Goal: Task Accomplishment & Management: Complete application form

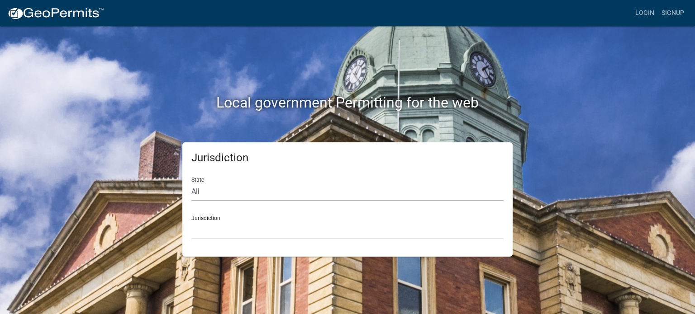
click at [204, 192] on select "All [US_STATE] [US_STATE] [US_STATE] [US_STATE] [US_STATE] [US_STATE] [US_STATE…" at bounding box center [347, 192] width 312 height 19
select select "[US_STATE]"
click at [191, 183] on select "All [US_STATE] [US_STATE] [US_STATE] [US_STATE] [US_STATE] [US_STATE] [US_STATE…" at bounding box center [347, 192] width 312 height 19
click at [215, 142] on div "Local government Permitting for the web" at bounding box center [348, 84] width 516 height 116
click at [213, 231] on select "[GEOGRAPHIC_DATA], [US_STATE] [GEOGRAPHIC_DATA], [US_STATE] [GEOGRAPHIC_DATA], …" at bounding box center [347, 230] width 312 height 19
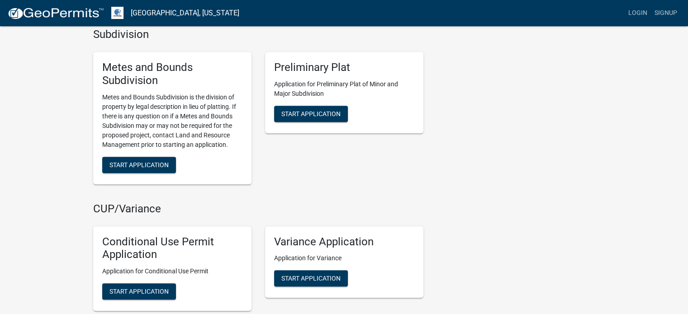
scroll to position [275, 0]
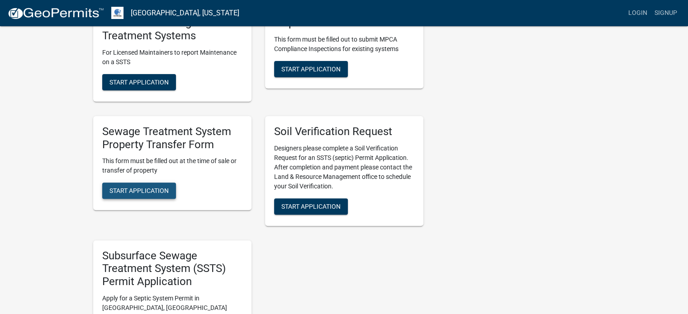
click at [147, 190] on span "Start Application" at bounding box center [138, 190] width 59 height 7
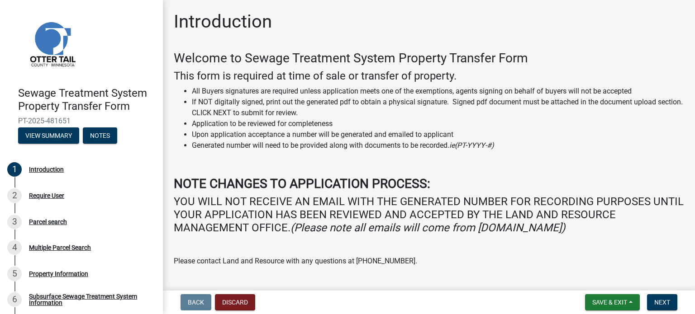
scroll to position [77, 0]
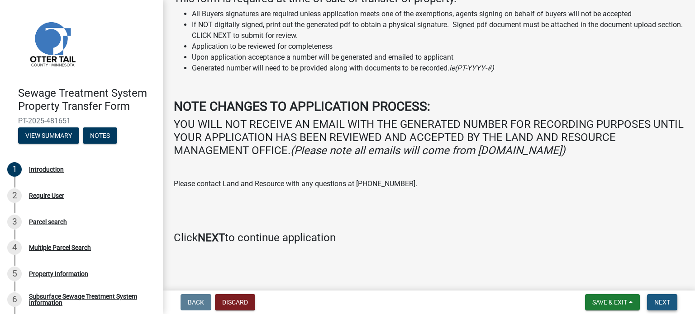
click at [657, 300] on span "Next" at bounding box center [662, 302] width 16 height 7
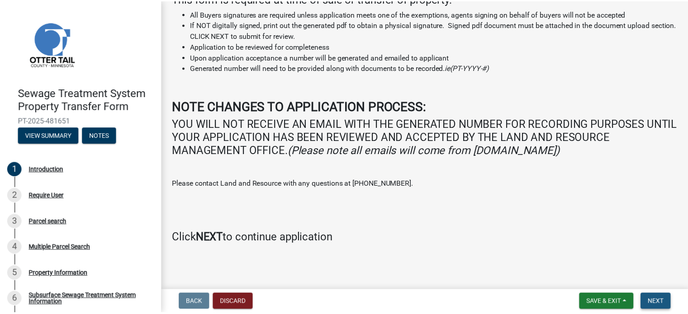
scroll to position [0, 0]
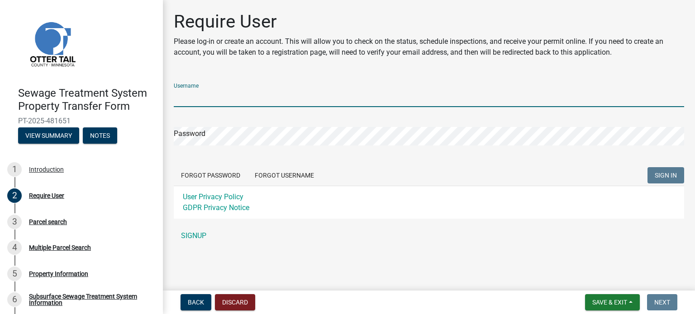
click at [216, 99] on input "Username" at bounding box center [429, 98] width 510 height 19
type input "D"
type input "DHegseth"
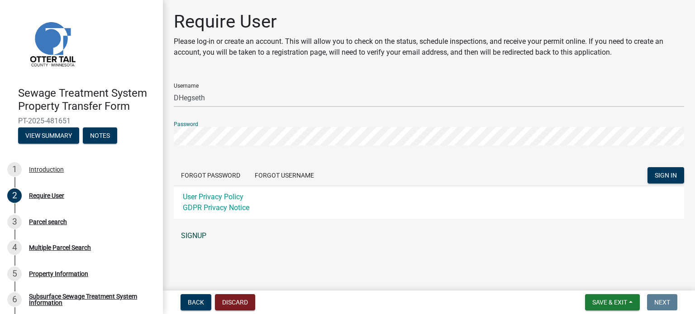
click at [198, 235] on link "SIGNUP" at bounding box center [429, 236] width 510 height 18
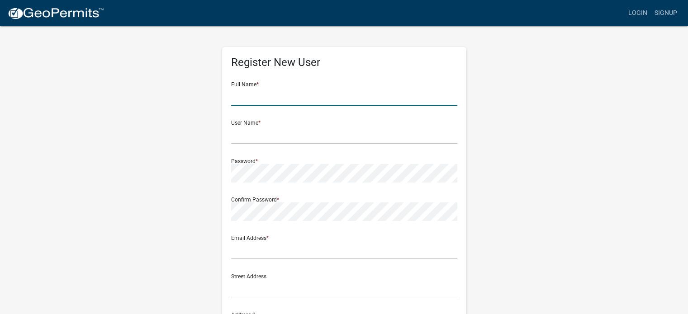
click at [368, 95] on input "text" at bounding box center [344, 96] width 226 height 19
type input "[PERSON_NAME]"
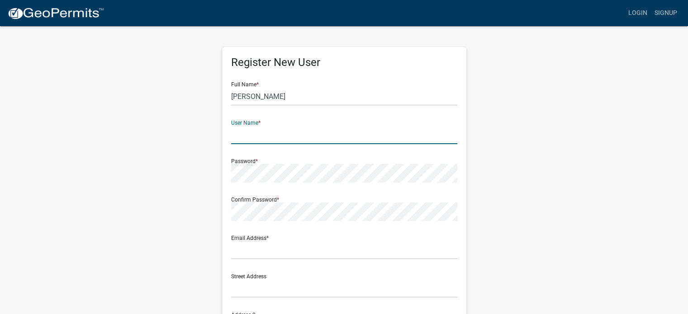
click at [253, 136] on input "text" at bounding box center [344, 135] width 226 height 19
type input "[PERSON_NAME]"
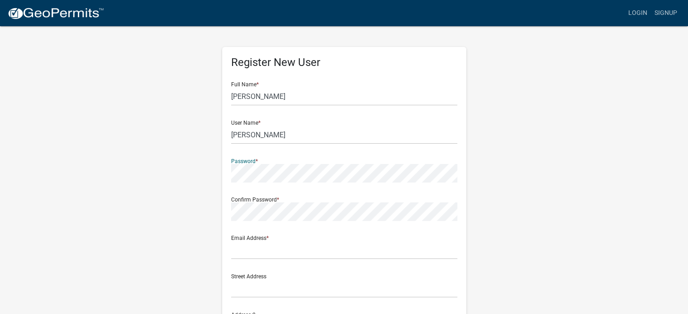
click at [281, 202] on div "Confirm Password *" at bounding box center [344, 205] width 226 height 31
click at [285, 240] on div "Email Address *" at bounding box center [344, 243] width 226 height 31
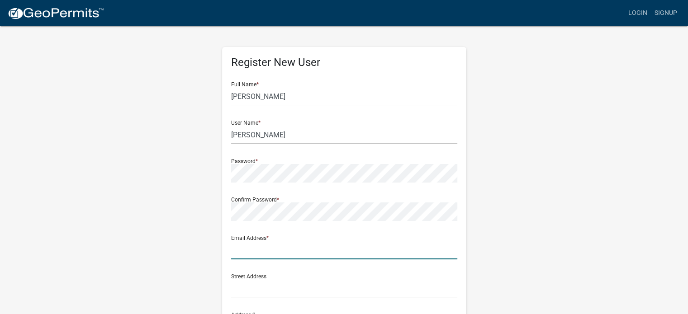
click at [279, 245] on input "text" at bounding box center [344, 250] width 226 height 19
type input "[EMAIL_ADDRESS][DOMAIN_NAME]"
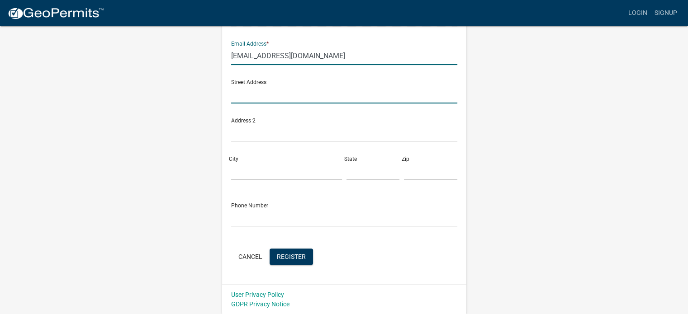
click at [268, 99] on input "text" at bounding box center [344, 94] width 226 height 19
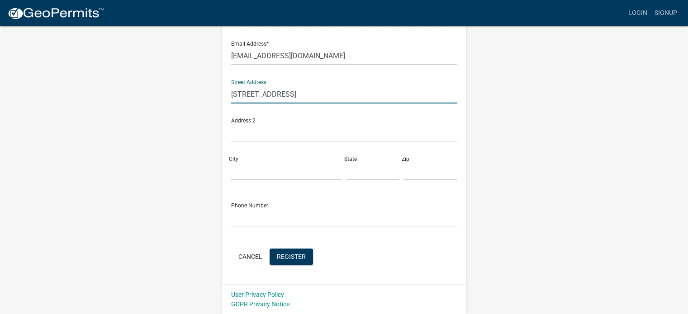
type input "[STREET_ADDRESS]"
click at [261, 168] on input "City" at bounding box center [286, 171] width 111 height 19
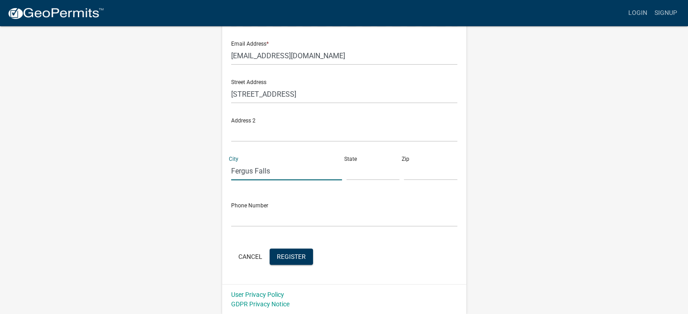
type input "Fergus Falls"
click at [361, 173] on input "text" at bounding box center [373, 171] width 53 height 19
type input "MN"
click at [411, 172] on input "text" at bounding box center [430, 171] width 53 height 19
type input "56537"
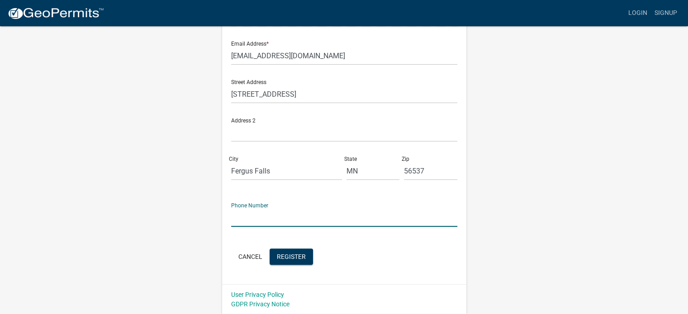
click at [322, 212] on input "text" at bounding box center [344, 218] width 226 height 19
type input "[PHONE_NUMBER]"
click at [295, 256] on span "Register" at bounding box center [291, 256] width 29 height 7
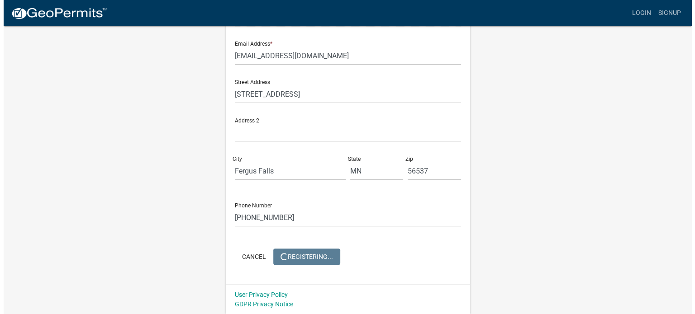
scroll to position [0, 0]
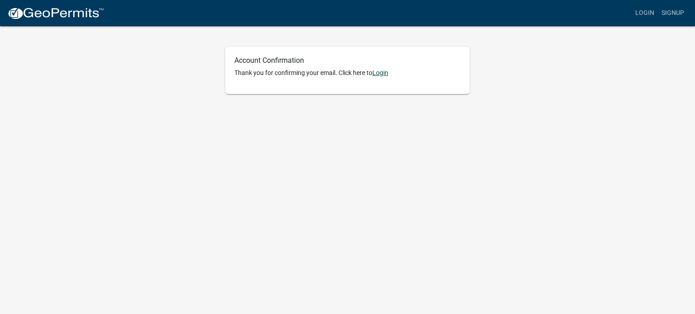
click at [382, 74] on link "Login" at bounding box center [380, 72] width 16 height 7
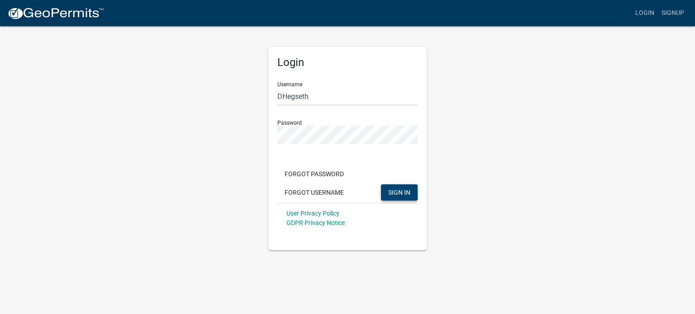
click at [385, 191] on button "SIGN IN" at bounding box center [399, 193] width 37 height 16
click at [396, 240] on div "Login Username DHegseth Password Forgot Password Forgot Username SIGN IN User P…" at bounding box center [347, 149] width 158 height 204
click at [392, 192] on span "SIGN IN" at bounding box center [399, 192] width 22 height 7
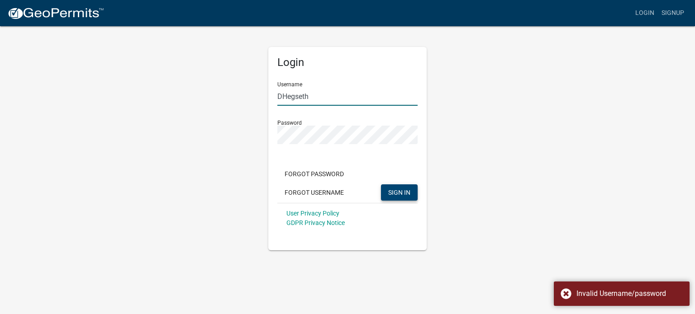
click at [330, 93] on input "DHegseth" at bounding box center [347, 96] width 140 height 19
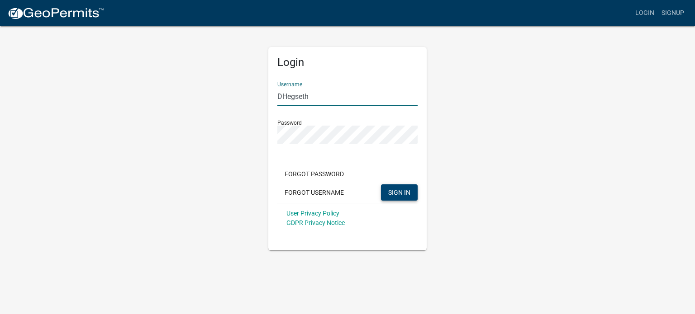
click at [284, 95] on input "DHegseth" at bounding box center [347, 96] width 140 height 19
click at [390, 193] on span "SIGN IN" at bounding box center [399, 192] width 22 height 7
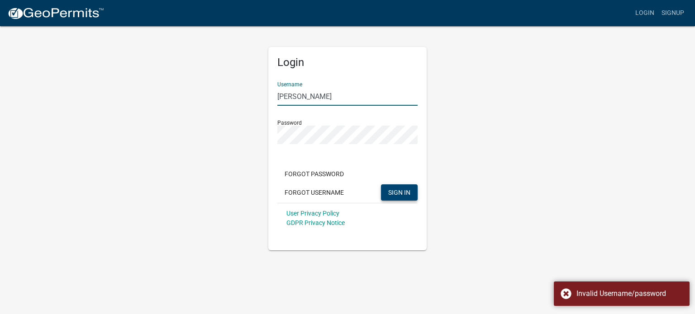
click at [319, 99] on input "[PERSON_NAME]" at bounding box center [347, 96] width 140 height 19
click at [281, 96] on input "[PERSON_NAME]" at bounding box center [347, 96] width 140 height 19
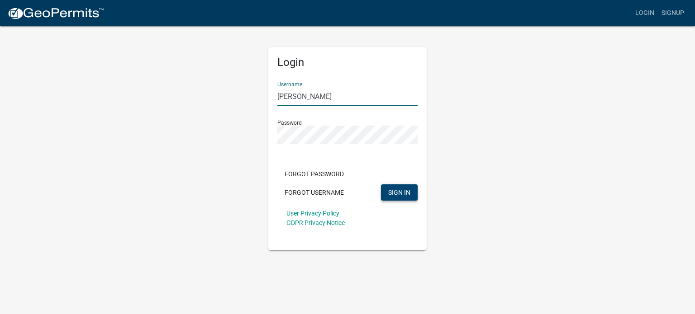
click at [279, 97] on input "[PERSON_NAME]" at bounding box center [347, 96] width 140 height 19
click at [304, 97] on input "D" at bounding box center [347, 96] width 140 height 19
click at [391, 195] on span "SIGN IN" at bounding box center [399, 192] width 22 height 7
click at [317, 99] on input "DHegseth" at bounding box center [347, 96] width 140 height 19
type input "D"
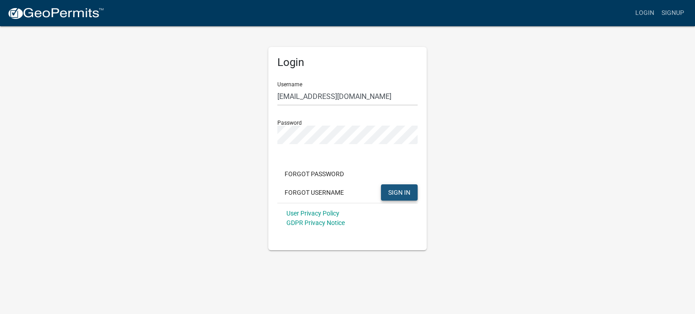
click at [391, 191] on span "SIGN IN" at bounding box center [399, 192] width 22 height 7
click at [371, 94] on input "[EMAIL_ADDRESS][DOMAIN_NAME]" at bounding box center [347, 96] width 140 height 19
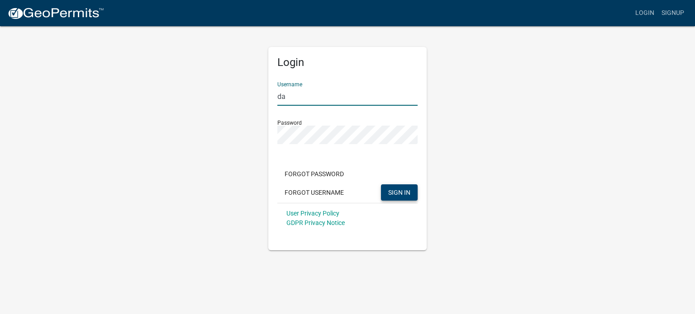
type input "d"
type input "DHegseth"
click at [482, 192] on div "Login Username DHegseth Password Forgot Password Forgot Username SIGN IN User P…" at bounding box center [348, 137] width 516 height 225
click at [314, 175] on button "Forgot Password" at bounding box center [314, 174] width 74 height 16
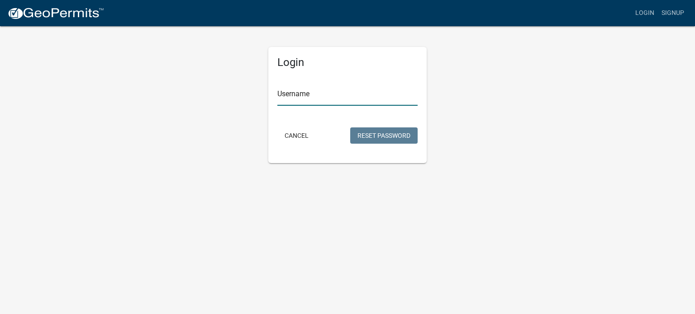
click at [336, 95] on input "Username" at bounding box center [347, 96] width 140 height 19
click at [328, 194] on body "Internet Explorer does NOT work with GeoPermits. Get a new browser for more sec…" at bounding box center [347, 157] width 695 height 314
click at [370, 134] on button "Reset Password" at bounding box center [383, 136] width 67 height 16
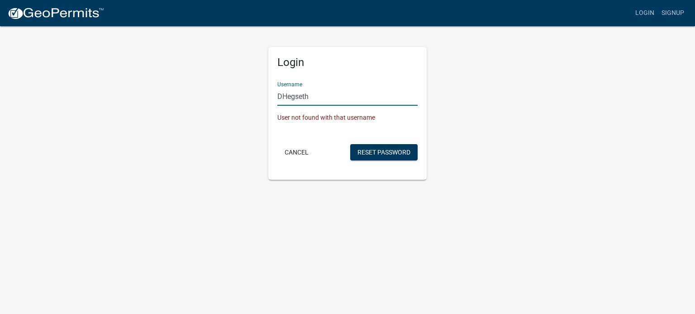
click at [344, 90] on input "DHegseth" at bounding box center [347, 96] width 140 height 19
type input "D"
type input "[PERSON_NAME]"
click at [380, 156] on button "Reset Password" at bounding box center [383, 152] width 67 height 16
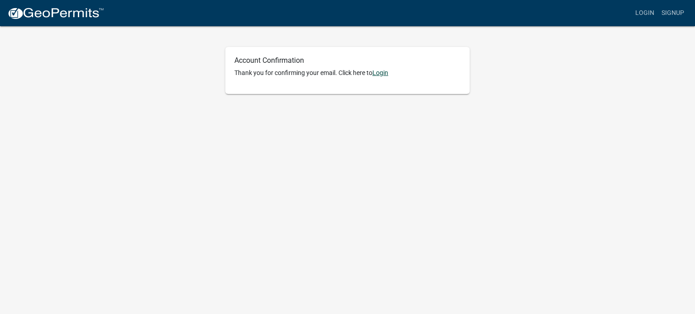
click at [384, 73] on link "Login" at bounding box center [380, 72] width 16 height 7
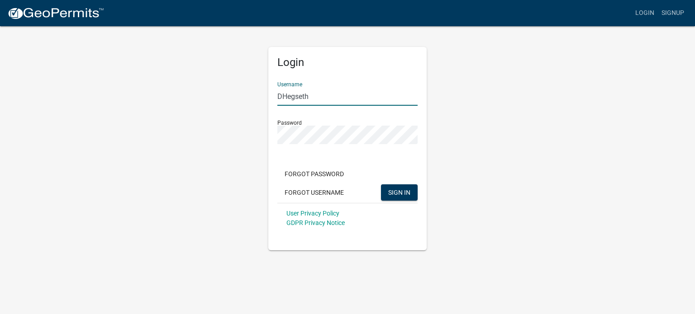
click at [281, 95] on input "DHegseth" at bounding box center [347, 96] width 140 height 19
type input "[PERSON_NAME]"
click at [395, 193] on span "SIGN IN" at bounding box center [399, 192] width 22 height 7
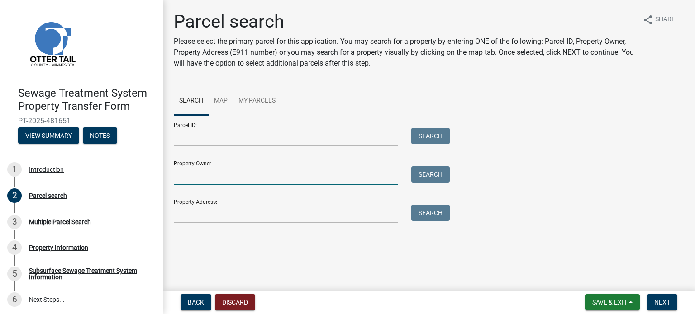
click at [276, 168] on input "Property Owner:" at bounding box center [286, 175] width 224 height 19
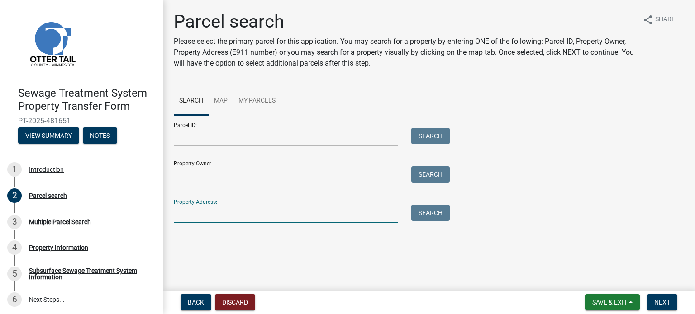
click at [263, 210] on input "Property Address:" at bounding box center [286, 214] width 224 height 19
click at [424, 215] on button "Search" at bounding box center [430, 213] width 38 height 16
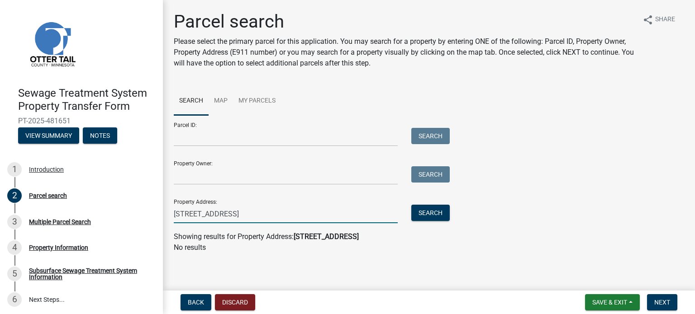
click at [304, 218] on input "28774 120th Ave, Fergus Falls, MN" at bounding box center [286, 214] width 224 height 19
type input "28774 120th Ave"
click at [424, 215] on button "Search" at bounding box center [430, 213] width 38 height 16
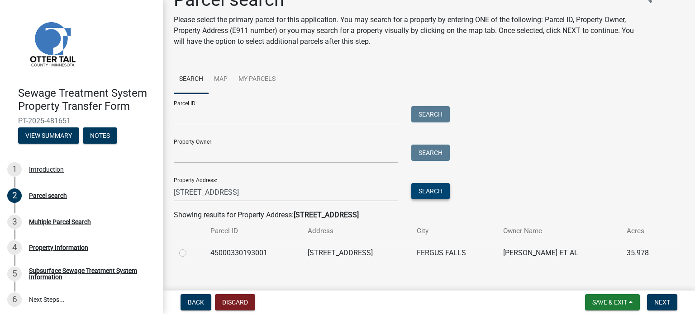
scroll to position [33, 0]
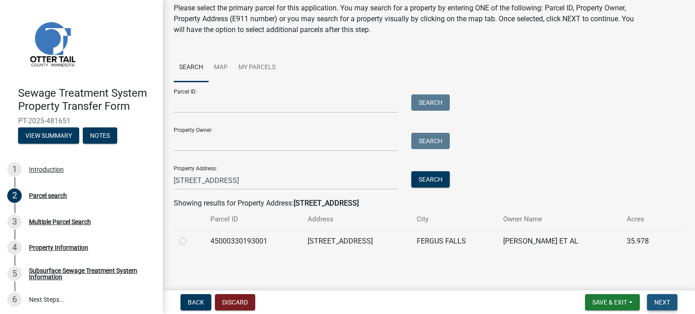
click at [661, 304] on span "Next" at bounding box center [662, 302] width 16 height 7
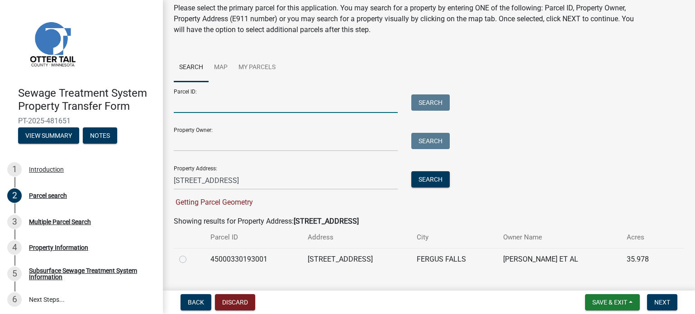
click at [214, 108] on input "Parcel ID:" at bounding box center [286, 104] width 224 height 19
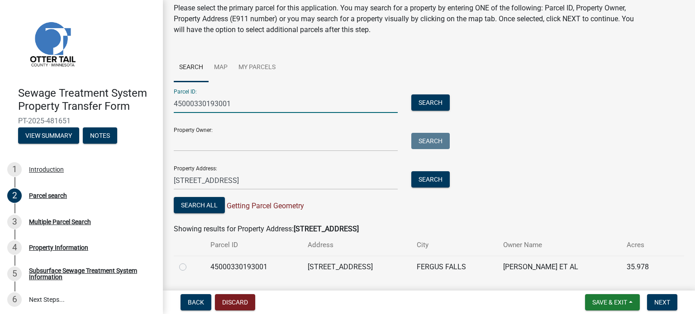
type input "45000330193001"
click at [234, 145] on input "Property Owner:" at bounding box center [286, 142] width 224 height 19
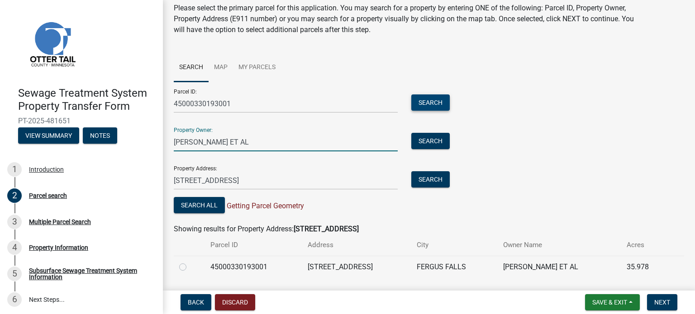
type input "DAVID HEGSETH ET AL"
click at [421, 105] on button "Search" at bounding box center [430, 103] width 38 height 16
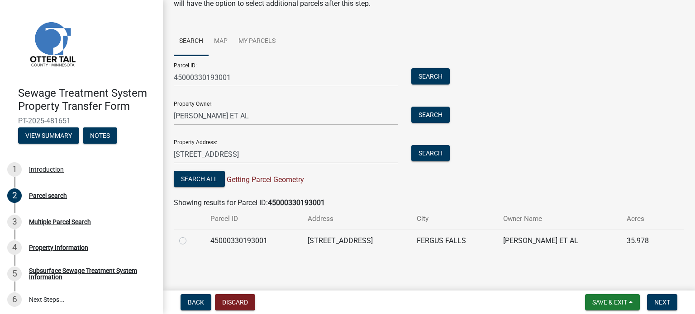
click at [336, 238] on td "28774 120TH AVE" at bounding box center [356, 241] width 109 height 22
click at [275, 238] on td "45000330193001" at bounding box center [253, 241] width 97 height 22
click at [248, 238] on td "45000330193001" at bounding box center [253, 241] width 97 height 22
click at [219, 242] on td "45000330193001" at bounding box center [253, 241] width 97 height 22
click at [214, 241] on td "45000330193001" at bounding box center [253, 241] width 97 height 22
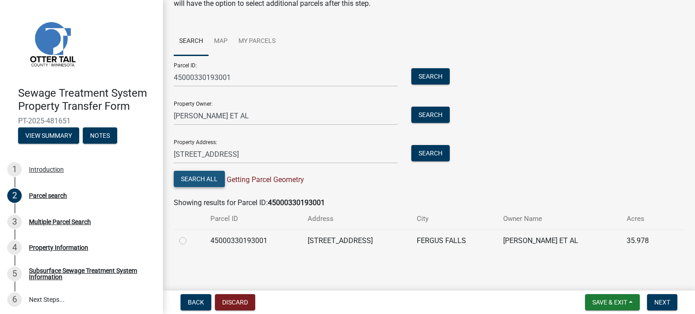
click at [198, 179] on button "Search All" at bounding box center [199, 179] width 51 height 16
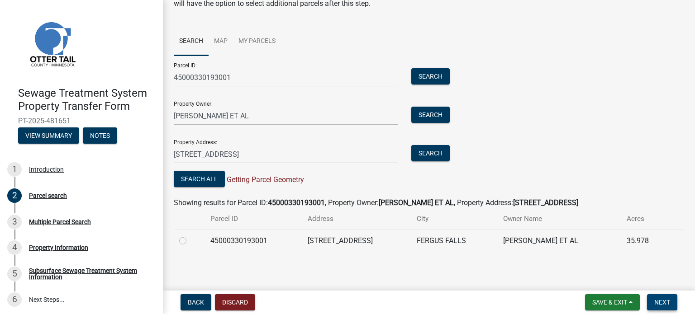
click at [661, 306] on span "Next" at bounding box center [662, 302] width 16 height 7
click at [289, 181] on span "Getting Parcel Geometry" at bounding box center [264, 180] width 79 height 9
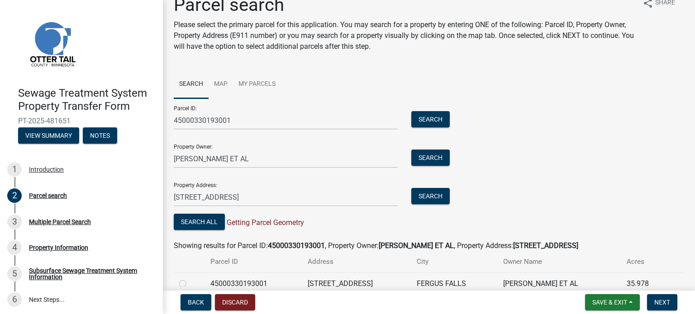
scroll to position [0, 0]
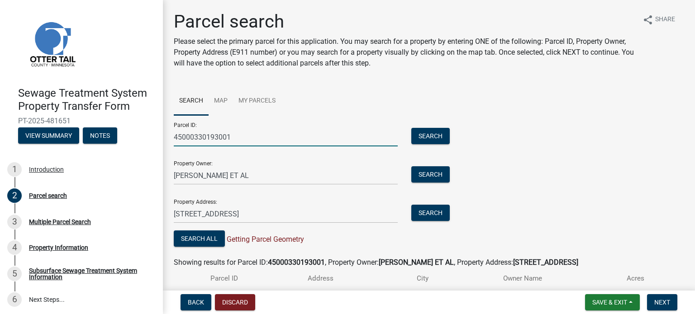
click at [286, 139] on input "45000330193001" at bounding box center [286, 137] width 224 height 19
type input "4"
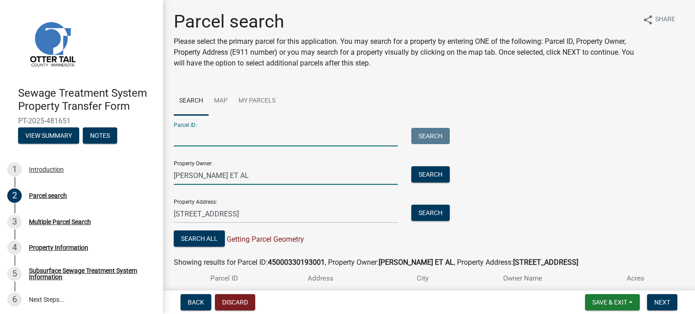
click at [274, 170] on input "DAVID HEGSETH ET AL" at bounding box center [286, 175] width 224 height 19
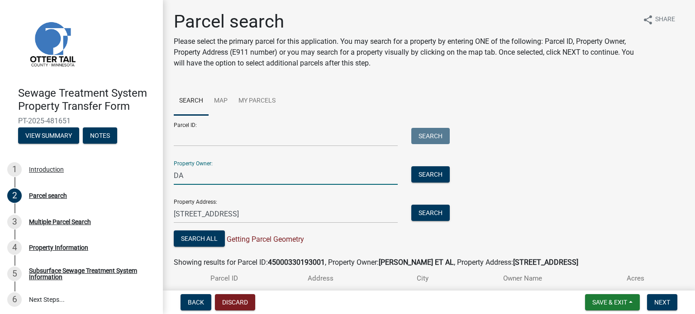
type input "D"
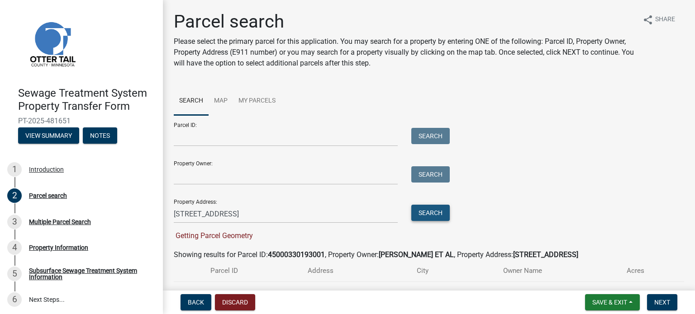
click at [424, 217] on button "Search" at bounding box center [430, 213] width 38 height 16
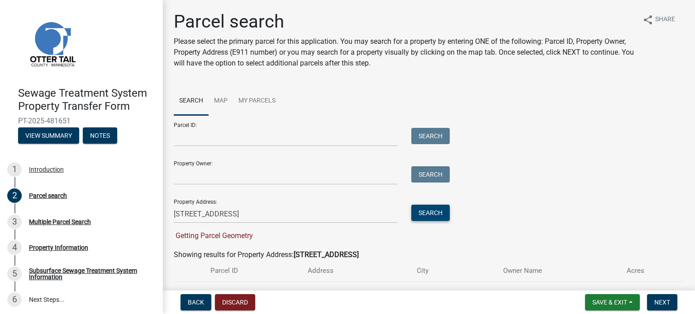
scroll to position [52, 0]
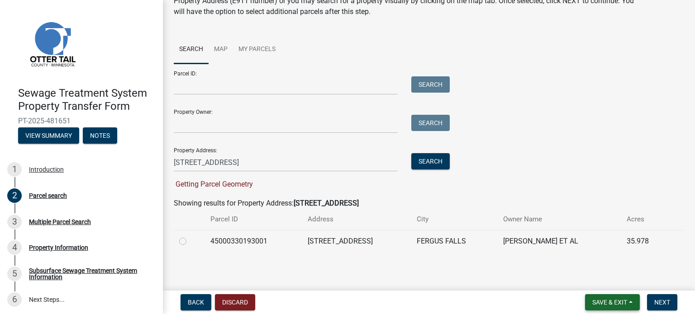
click at [608, 302] on span "Save & Exit" at bounding box center [609, 302] width 35 height 7
click at [586, 258] on button "Save" at bounding box center [603, 258] width 72 height 22
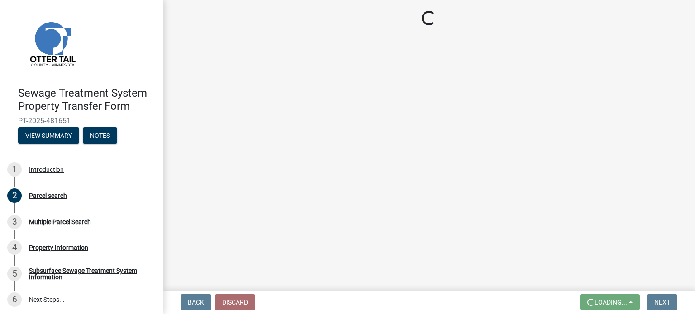
scroll to position [0, 0]
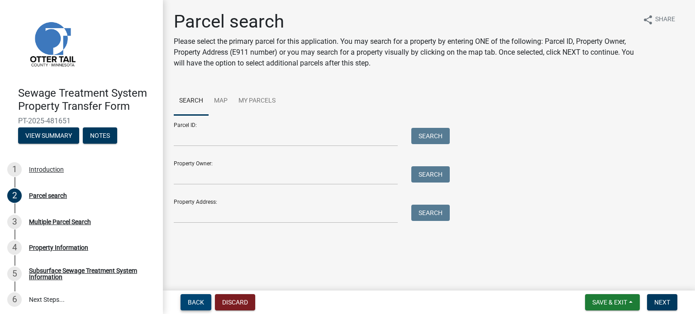
click at [199, 301] on span "Back" at bounding box center [196, 302] width 16 height 7
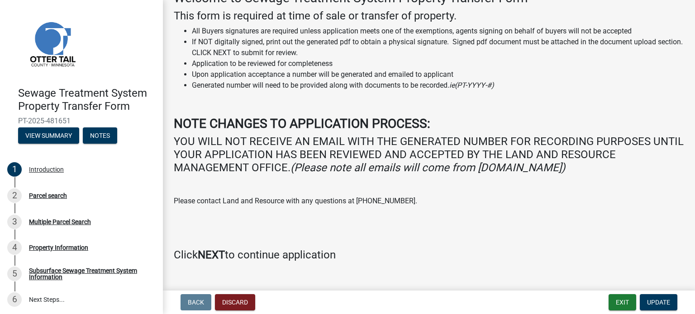
scroll to position [77, 0]
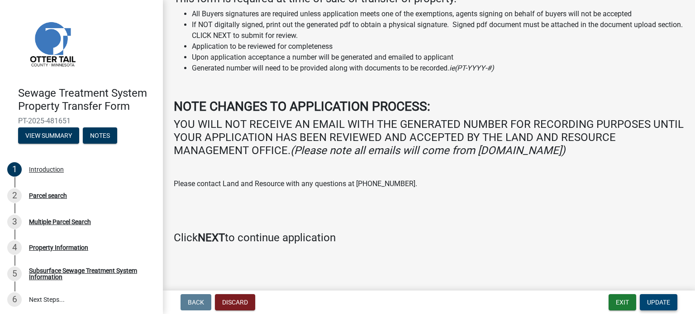
click at [659, 301] on span "Update" at bounding box center [658, 302] width 23 height 7
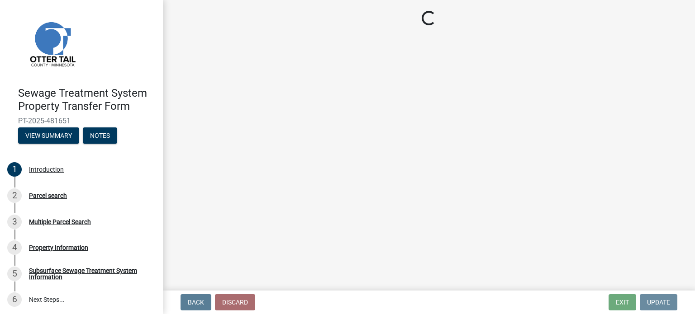
scroll to position [0, 0]
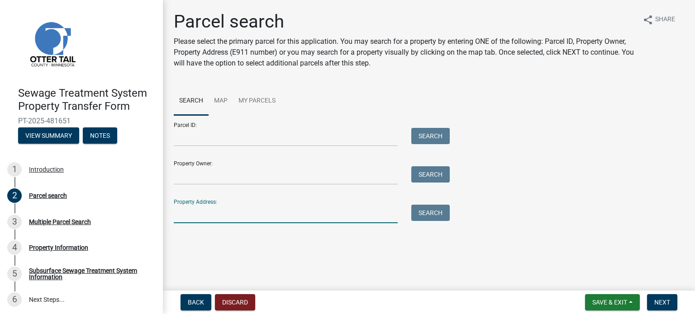
click at [344, 215] on input "Property Address:" at bounding box center [286, 214] width 224 height 19
type input "2"
type input "[STREET_ADDRESS]"
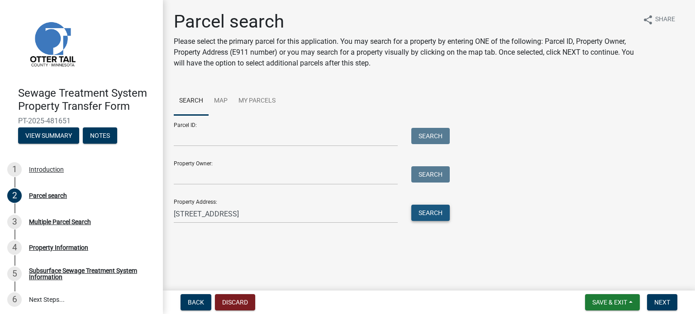
click at [435, 216] on button "Search" at bounding box center [430, 213] width 38 height 16
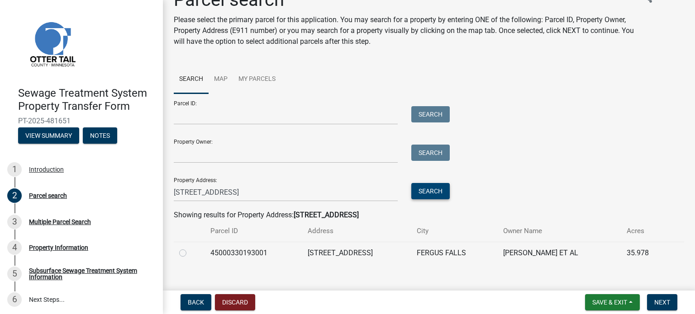
scroll to position [33, 0]
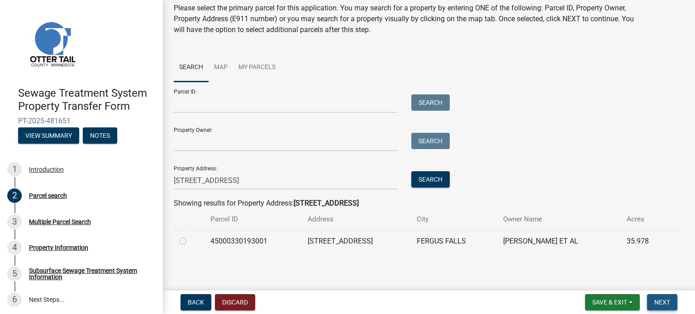
click at [659, 304] on span "Next" at bounding box center [662, 302] width 16 height 7
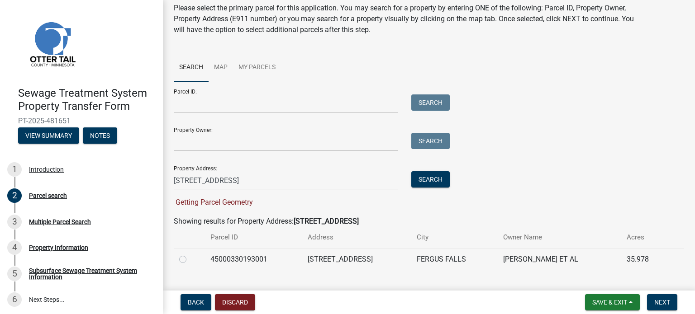
click at [562, 258] on td "DAVID HEGSETH ET AL" at bounding box center [560, 259] width 124 height 22
click at [547, 258] on td "DAVID HEGSETH ET AL" at bounding box center [560, 259] width 124 height 22
click at [664, 302] on span "Next" at bounding box center [662, 302] width 16 height 7
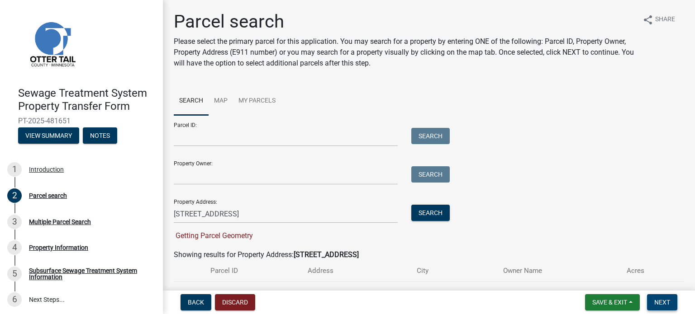
scroll to position [52, 0]
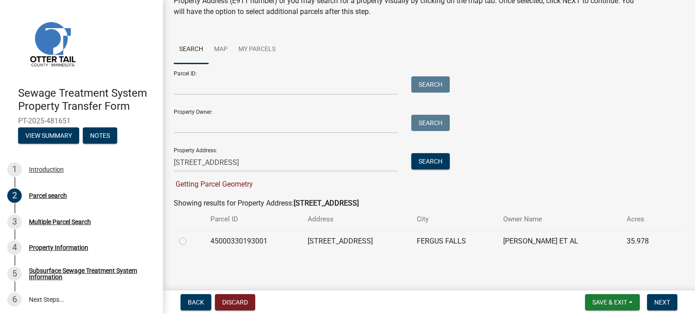
click at [190, 236] on label at bounding box center [190, 236] width 0 height 0
click at [190, 241] on input "radio" at bounding box center [193, 239] width 6 height 6
radio input "true"
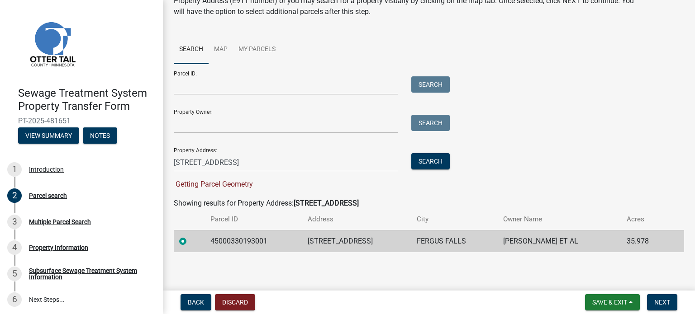
scroll to position [33, 0]
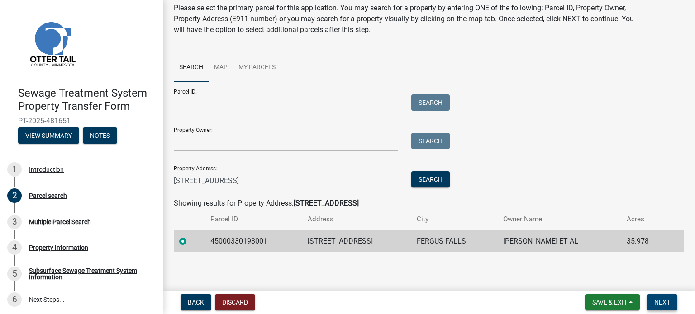
click at [662, 302] on span "Next" at bounding box center [662, 302] width 16 height 7
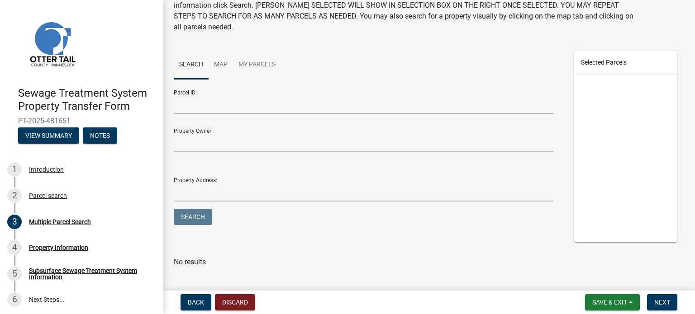
scroll to position [73, 0]
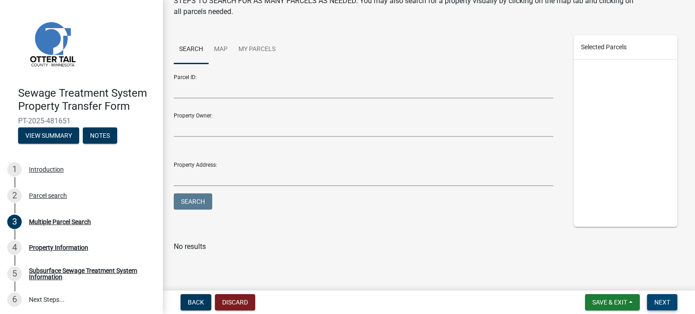
click at [664, 304] on span "Next" at bounding box center [662, 302] width 16 height 7
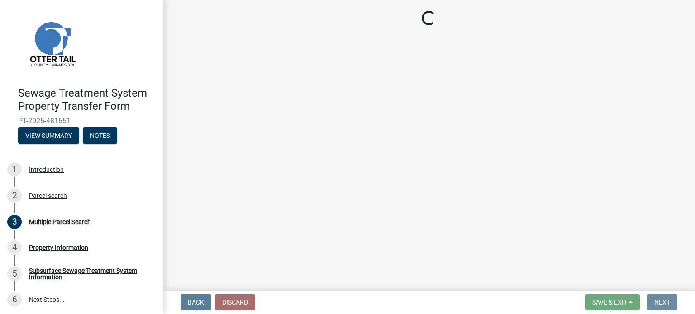
scroll to position [0, 0]
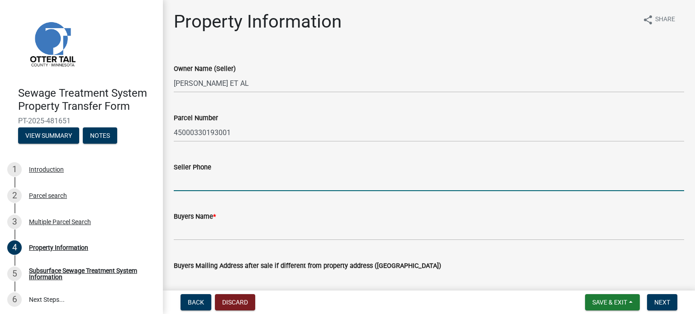
click at [252, 184] on input "Seller Phone" at bounding box center [429, 182] width 510 height 19
type input "2182053222"
type input "[STREET_ADDRESS]"
type input "[EMAIL_ADDRESS][DOMAIN_NAME]"
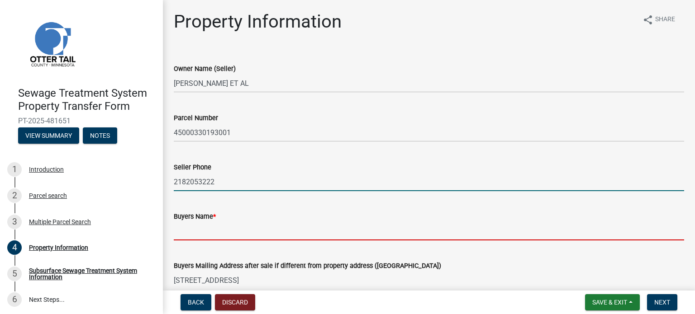
click at [215, 231] on input "Buyers Name *" at bounding box center [429, 231] width 510 height 19
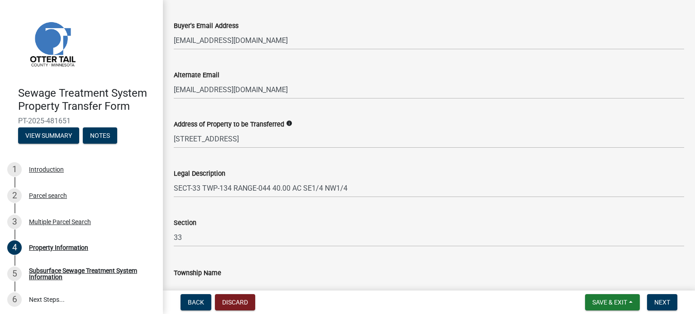
scroll to position [503, 0]
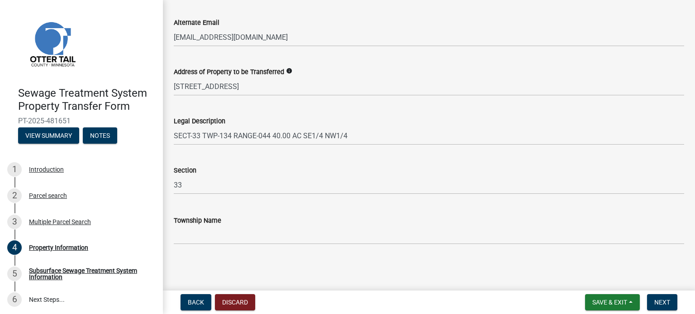
type input "David Hegseth and Theodore Hegseth Jr"
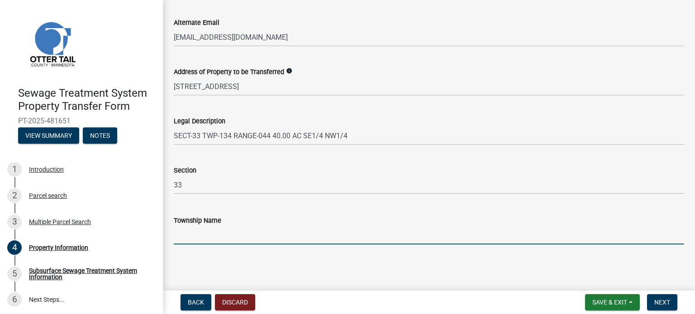
click at [236, 230] on input "Township Name" at bounding box center [429, 235] width 510 height 19
type input "Oscar"
click at [664, 305] on span "Next" at bounding box center [662, 302] width 16 height 7
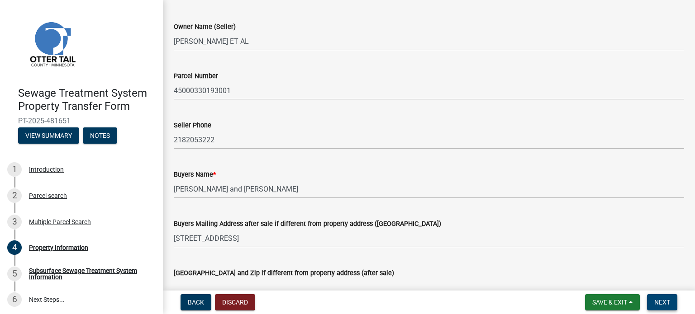
scroll to position [0, 0]
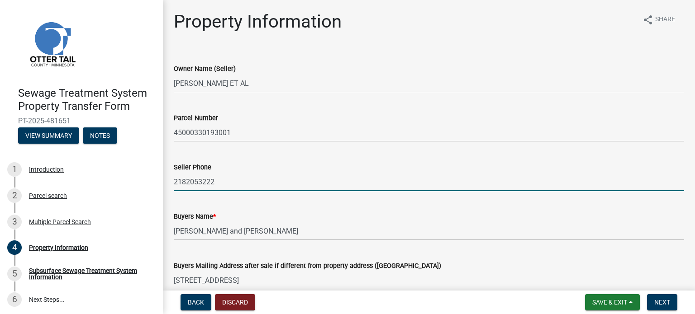
click at [275, 180] on input "2182053222" at bounding box center [429, 182] width 510 height 19
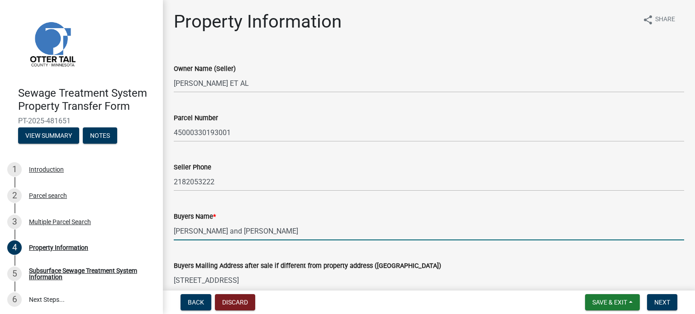
click at [332, 228] on input "David Hegseth and Theodore Hegseth Jr" at bounding box center [429, 231] width 510 height 19
click at [298, 232] on input "David Hegseth and Theodore Hegseth Jr" at bounding box center [429, 231] width 510 height 19
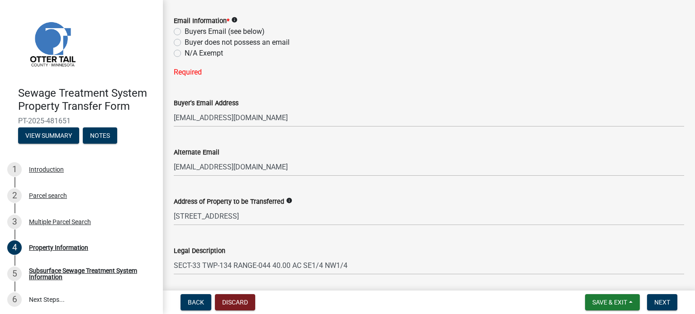
scroll to position [521, 0]
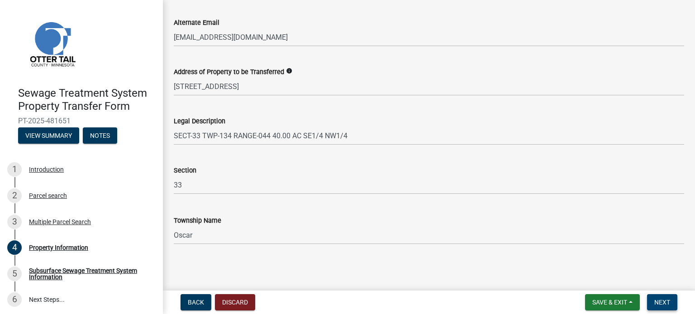
type input "David Hegseth and Theodore Hegseth, Jr"
click at [659, 301] on span "Next" at bounding box center [662, 302] width 16 height 7
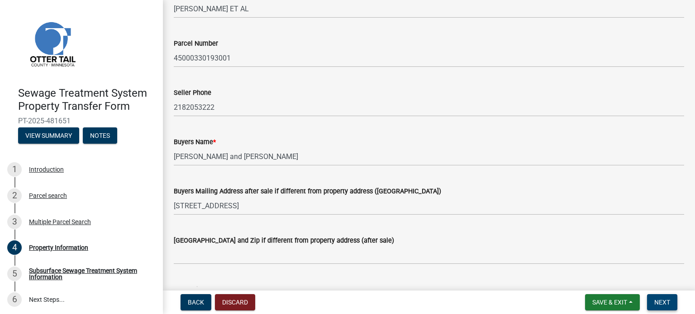
scroll to position [0, 0]
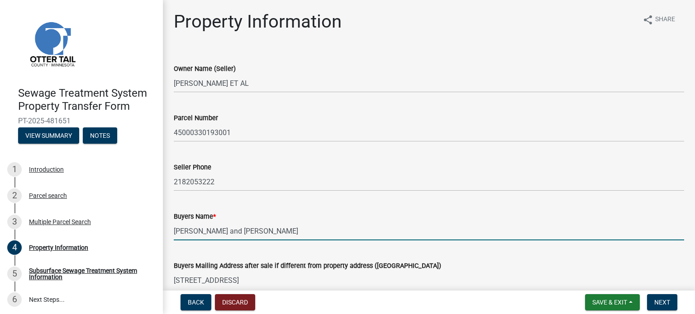
click at [321, 222] on input "David Hegseth and Theodore Hegseth, Jr" at bounding box center [429, 231] width 510 height 19
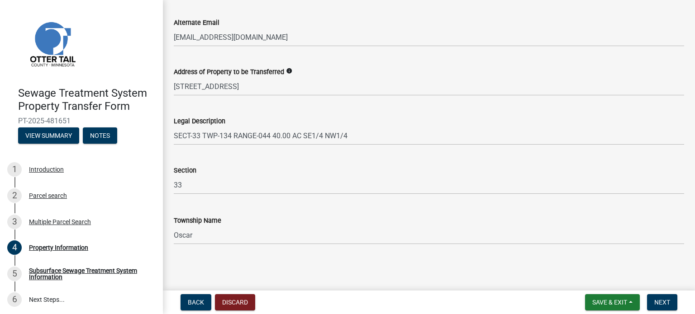
click at [288, 72] on icon "info" at bounding box center [289, 71] width 6 height 6
click at [375, 117] on div "Legal Description" at bounding box center [429, 121] width 510 height 11
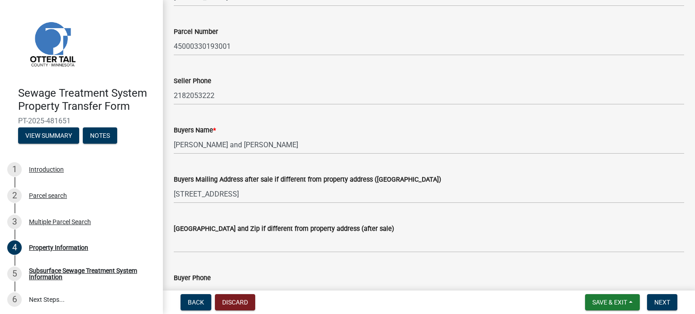
scroll to position [18, 0]
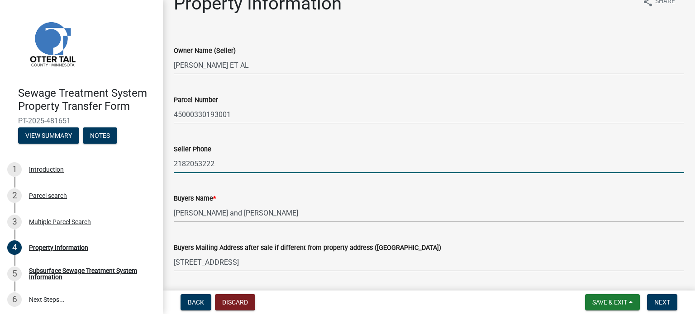
click at [294, 161] on input "2182053222" at bounding box center [429, 164] width 510 height 19
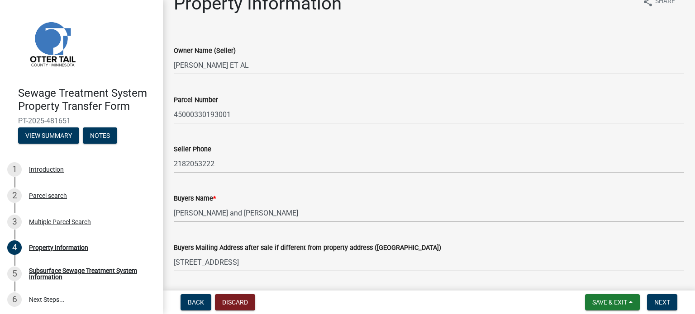
click at [326, 174] on wm-data-entity-input "Seller Phone 2182053222" at bounding box center [429, 155] width 510 height 49
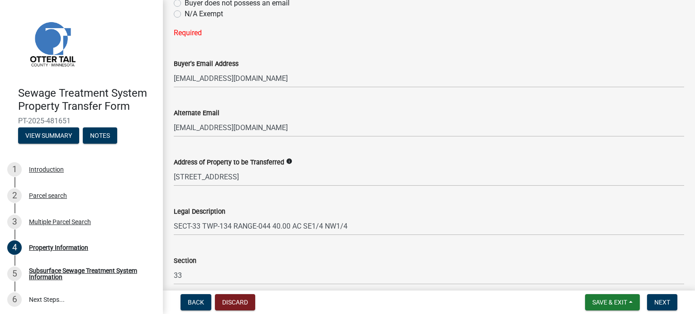
scroll to position [521, 0]
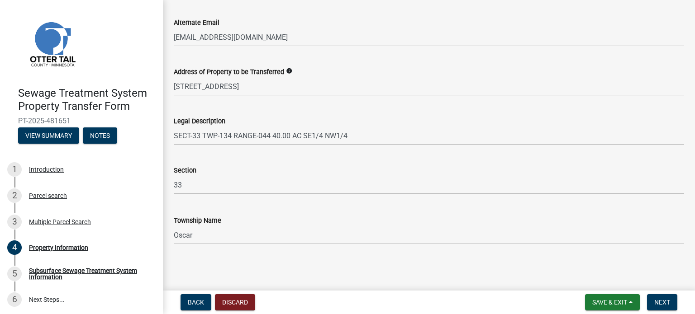
click at [288, 71] on icon "info" at bounding box center [289, 71] width 6 height 6
click at [290, 99] on wm-data-entity-input "Address of Property to be Transferred info 28774 120TH AVE" at bounding box center [429, 78] width 510 height 49
click at [662, 305] on span "Next" at bounding box center [662, 302] width 16 height 7
click at [197, 304] on span "Back" at bounding box center [196, 302] width 16 height 7
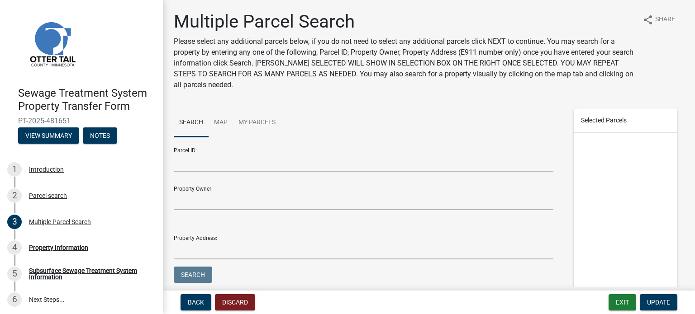
scroll to position [73, 0]
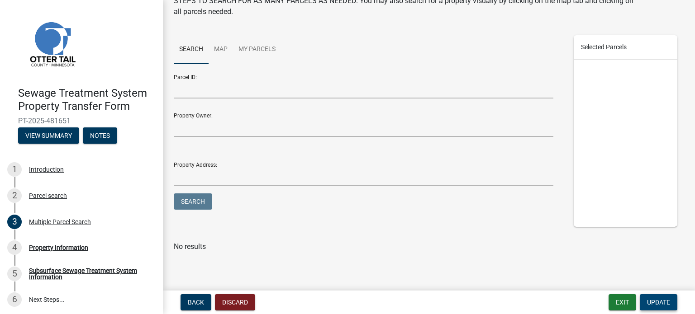
click at [666, 305] on span "Update" at bounding box center [658, 302] width 23 height 7
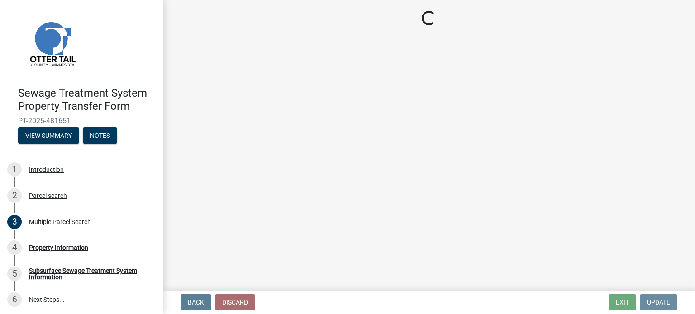
scroll to position [0, 0]
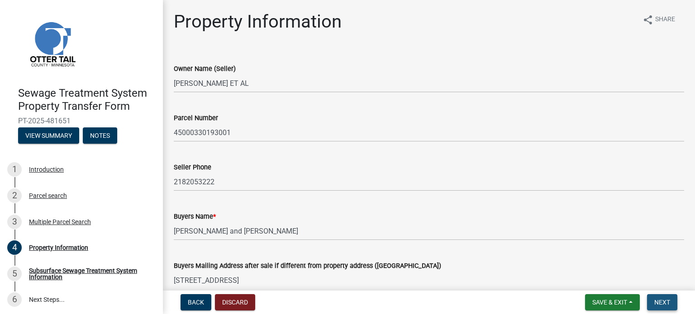
click at [658, 305] on span "Next" at bounding box center [662, 302] width 16 height 7
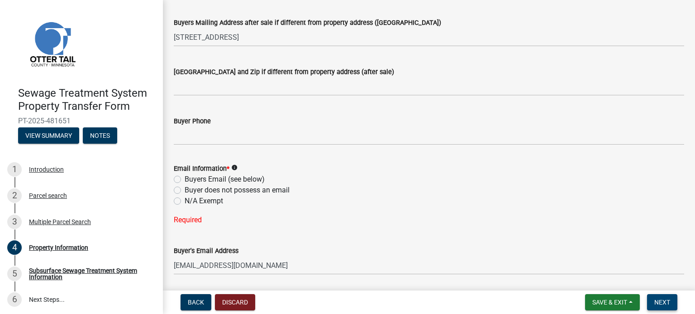
scroll to position [18, 0]
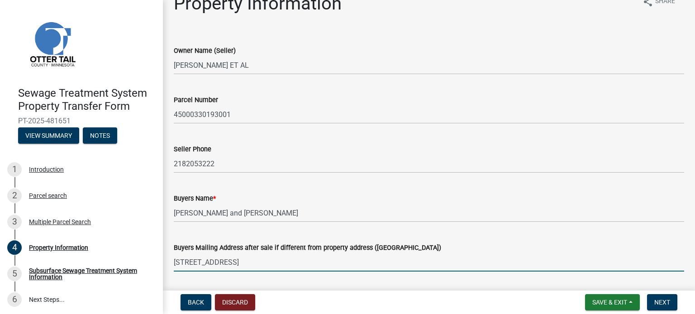
click at [300, 262] on input "[STREET_ADDRESS]" at bounding box center [429, 262] width 510 height 19
type input "2"
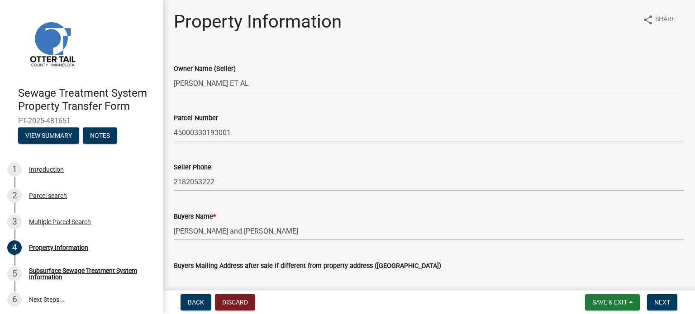
scroll to position [252, 0]
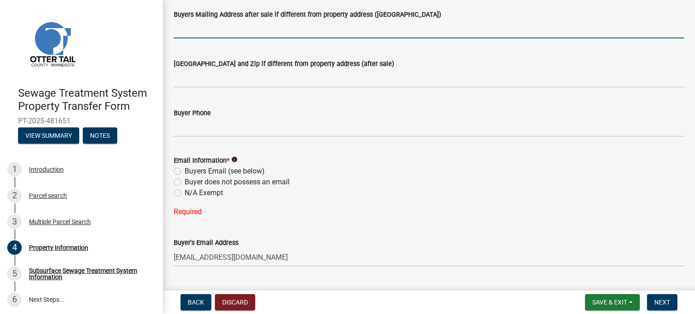
click at [205, 35] on input "Buyers Mailing Address after sale if different from property address (E911 numb…" at bounding box center [429, 29] width 510 height 19
type input "[STREET_ADDRESS]"
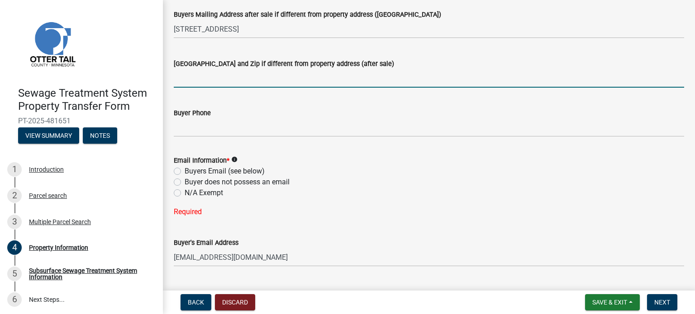
click at [218, 75] on input "Buyers City State and Zip if different from property address (after sale)" at bounding box center [429, 78] width 510 height 19
type input "F"
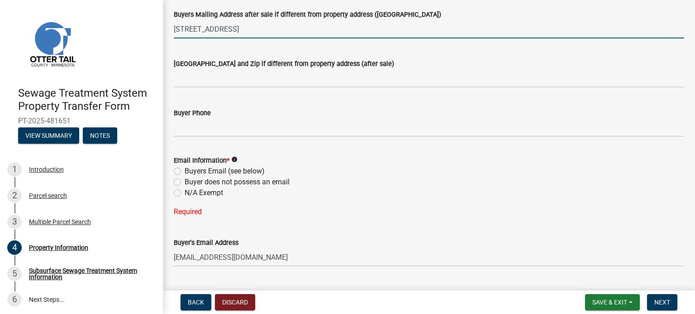
click at [233, 32] on input "[STREET_ADDRESS]" at bounding box center [429, 29] width 510 height 19
type input "2"
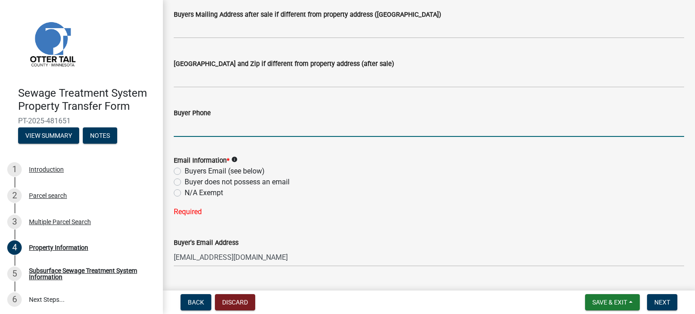
click at [272, 129] on input "Buyer Phone" at bounding box center [429, 128] width 510 height 19
type input "2182053222"
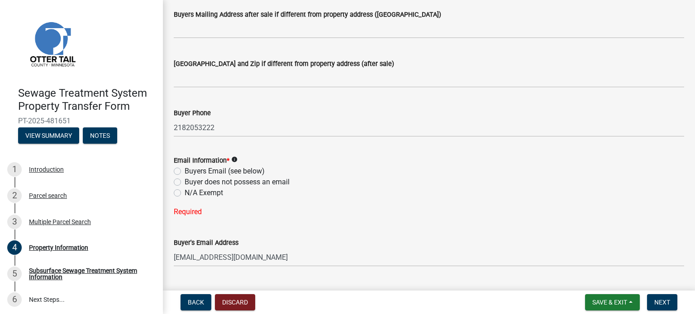
click at [185, 172] on label "Buyers Email (see below)" at bounding box center [225, 171] width 80 height 11
click at [185, 172] on input "Buyers Email (see below)" at bounding box center [188, 169] width 6 height 6
radio input "true"
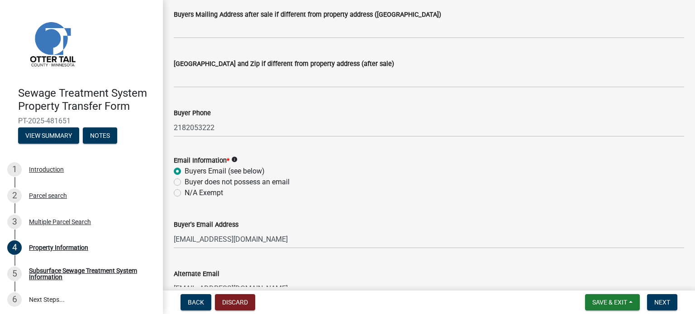
scroll to position [503, 0]
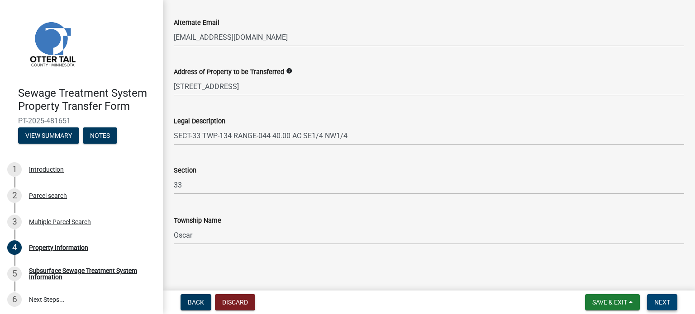
click at [656, 302] on span "Next" at bounding box center [662, 302] width 16 height 7
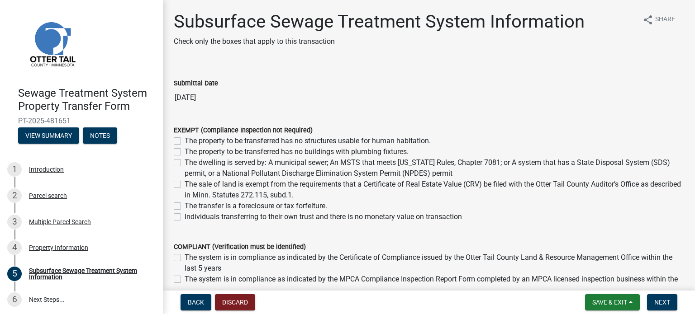
scroll to position [205, 0]
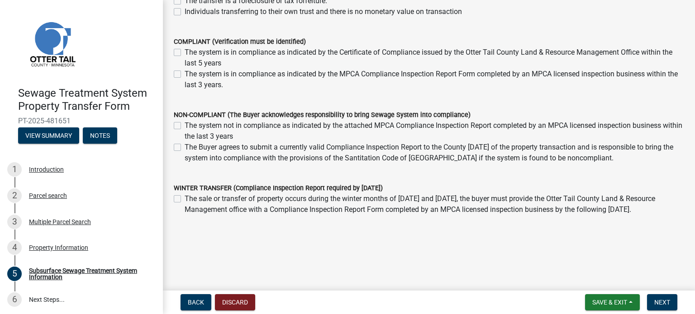
click at [185, 124] on label "The system not in compliance as indicated by the attached MPCA Compliance Inspe…" at bounding box center [434, 131] width 499 height 22
click at [185, 124] on input "The system not in compliance as indicated by the attached MPCA Compliance Inspe…" at bounding box center [188, 123] width 6 height 6
checkbox input "true"
checkbox input "false"
click at [654, 304] on span "Next" at bounding box center [662, 302] width 16 height 7
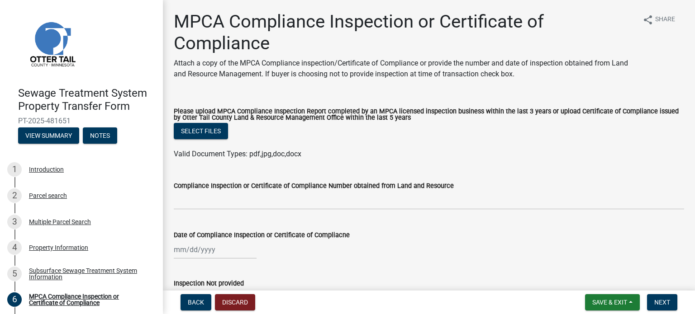
scroll to position [56, 0]
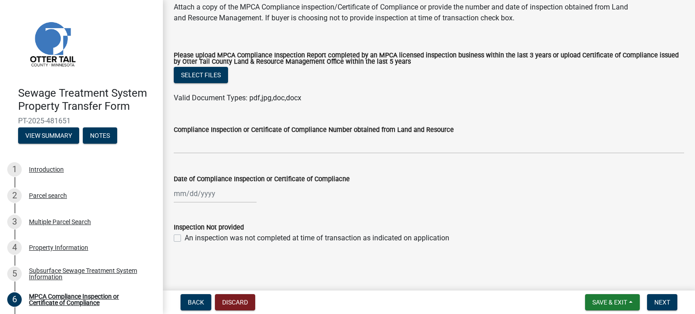
click at [181, 239] on div "An inspection was not completed at time of transaction as indicated on applicat…" at bounding box center [429, 238] width 510 height 11
click at [185, 237] on label "An inspection was not completed at time of transaction as indicated on applicat…" at bounding box center [317, 238] width 265 height 11
click at [185, 237] on input "An inspection was not completed at time of transaction as indicated on applicat…" at bounding box center [188, 236] width 6 height 6
checkbox input "true"
click at [658, 306] on button "Next" at bounding box center [662, 303] width 30 height 16
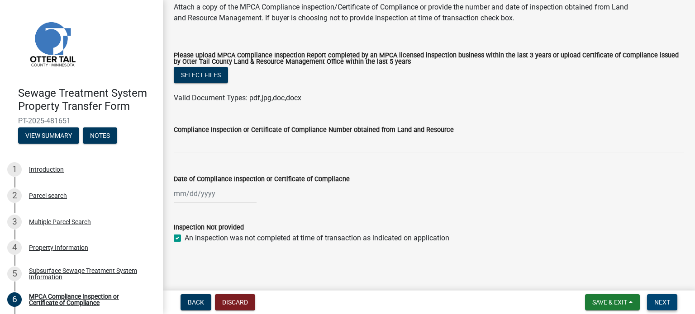
scroll to position [0, 0]
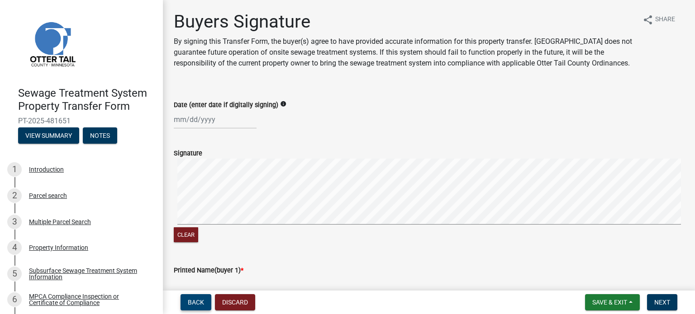
click at [198, 299] on span "Back" at bounding box center [196, 302] width 16 height 7
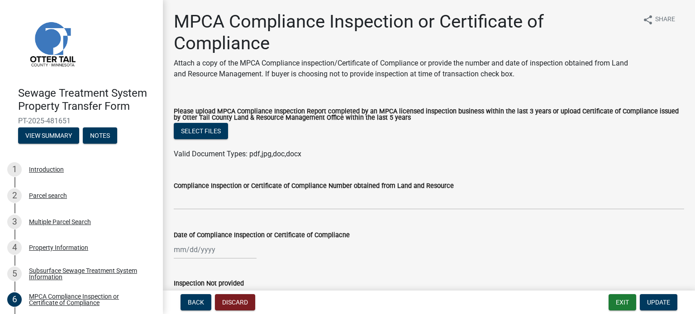
scroll to position [56, 0]
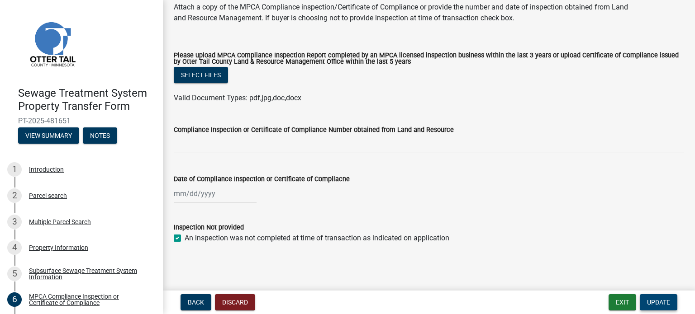
click at [651, 300] on span "Update" at bounding box center [658, 302] width 23 height 7
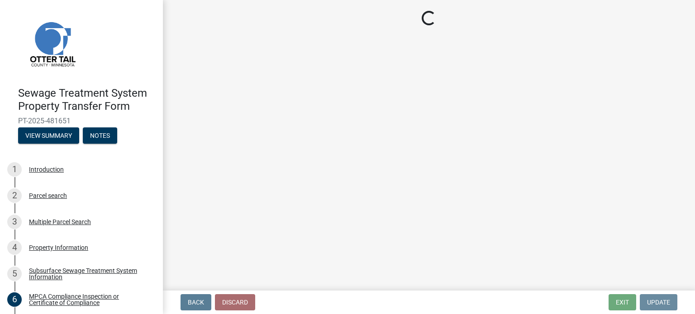
scroll to position [0, 0]
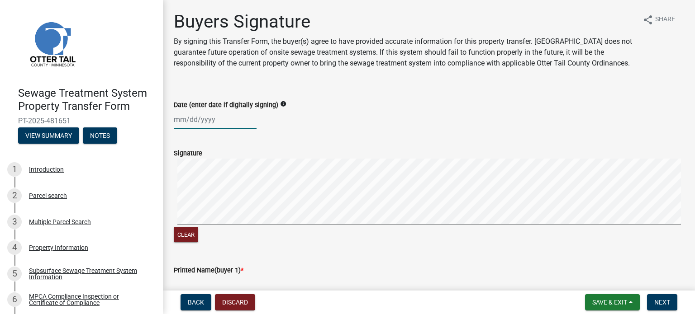
click at [221, 129] on div at bounding box center [215, 119] width 83 height 19
select select "9"
select select "2025"
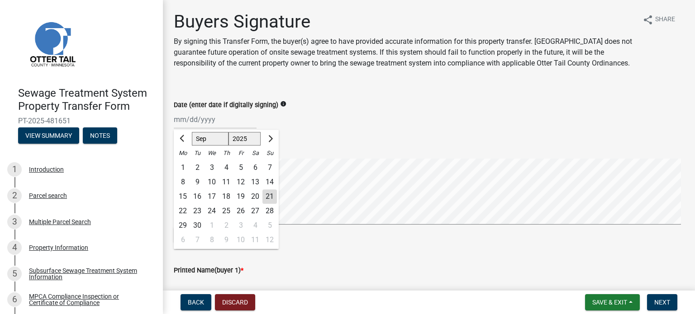
click at [268, 204] on div "21" at bounding box center [269, 197] width 14 height 14
type input "09/21/2025"
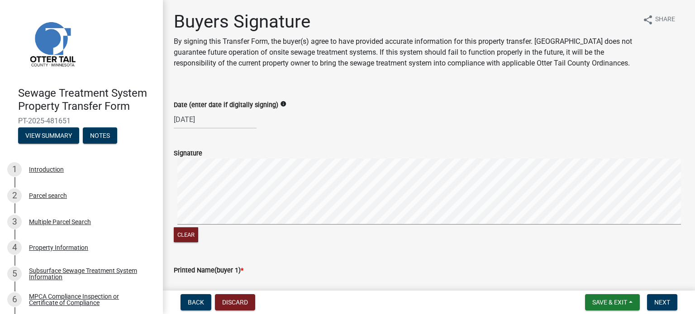
click at [204, 155] on form "Signature Clear" at bounding box center [429, 190] width 510 height 107
click at [188, 242] on button "Clear" at bounding box center [186, 235] width 24 height 15
drag, startPoint x: 246, startPoint y: 236, endPoint x: 481, endPoint y: 157, distance: 248.2
click at [481, 157] on form "Signature Clear" at bounding box center [429, 190] width 510 height 107
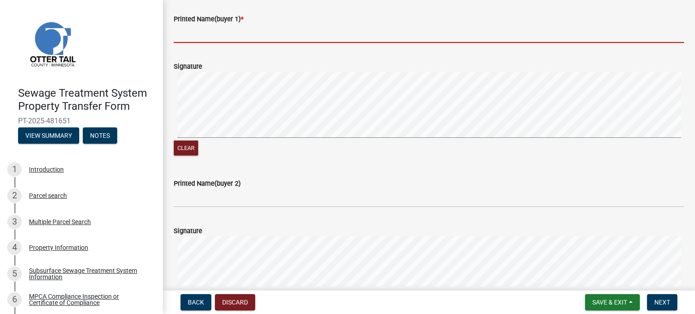
click at [227, 43] on input "Printed Name(buyer 1) *" at bounding box center [429, 33] width 510 height 19
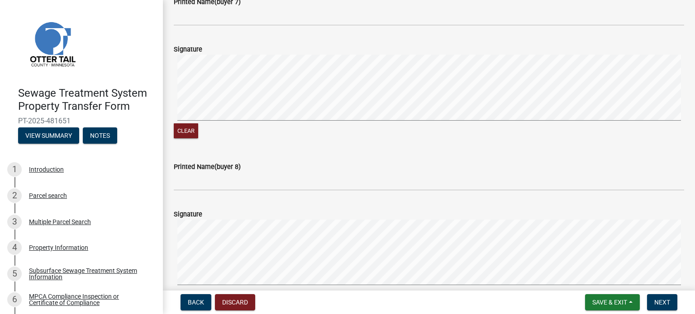
scroll to position [1544, 0]
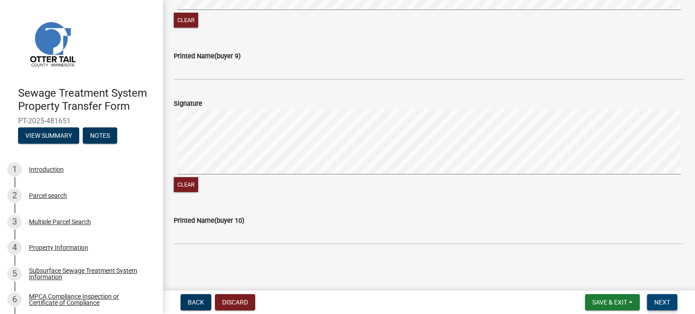
type input "David Hegseth"
click at [658, 301] on span "Next" at bounding box center [662, 302] width 16 height 7
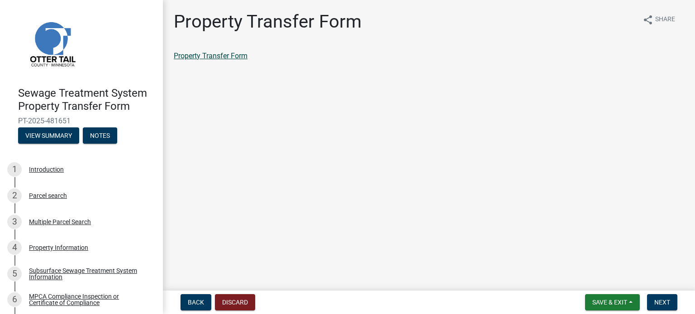
click at [199, 56] on link "Property Transfer Form" at bounding box center [211, 56] width 74 height 9
